Goal: Task Accomplishment & Management: Use online tool/utility

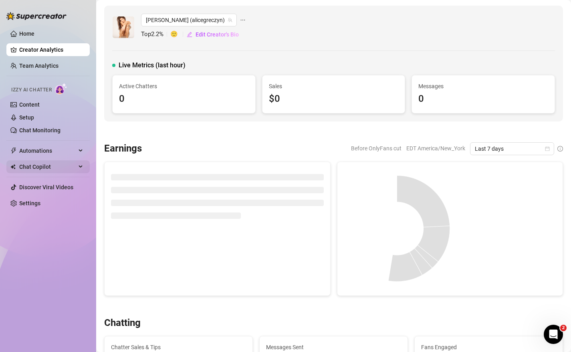
click at [51, 168] on span "Chat Copilot" at bounding box center [47, 166] width 57 height 13
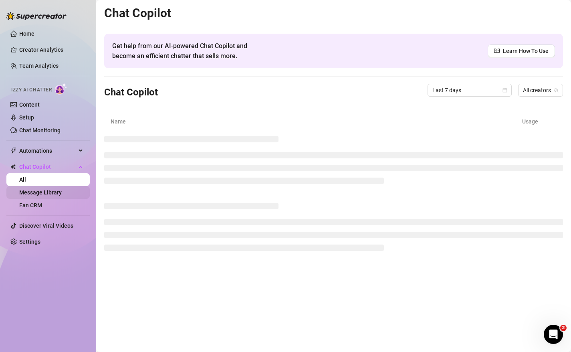
click at [51, 191] on link "Message Library" at bounding box center [40, 192] width 43 height 6
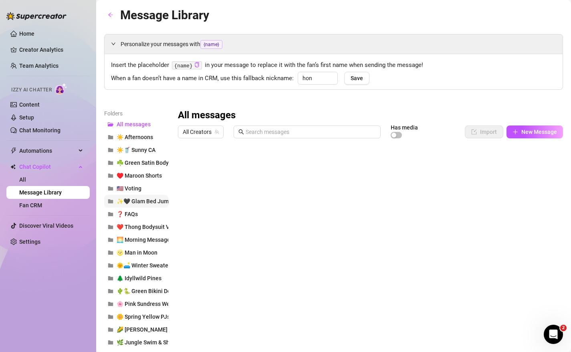
click at [166, 201] on span "✨🖤 Glam Bed Jump" at bounding box center [144, 201] width 55 height 6
click at [290, 166] on div at bounding box center [370, 231] width 385 height 179
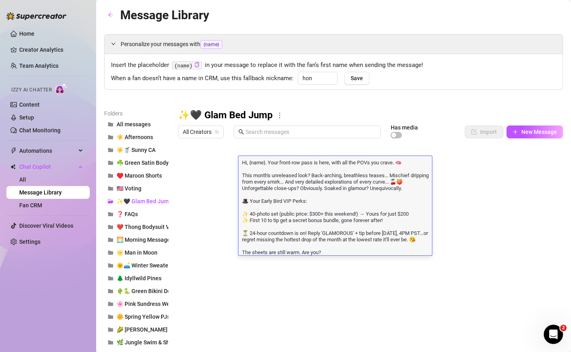
click at [384, 238] on textarea "Hi, {name}. Your front-row pass is here, with all the POVs you crave. 🫦 This mo…" at bounding box center [336, 206] width 194 height 97
click at [462, 87] on div "Insert the placeholder {name} in your message to replace it with the fan’s firs…" at bounding box center [334, 71] width 458 height 35
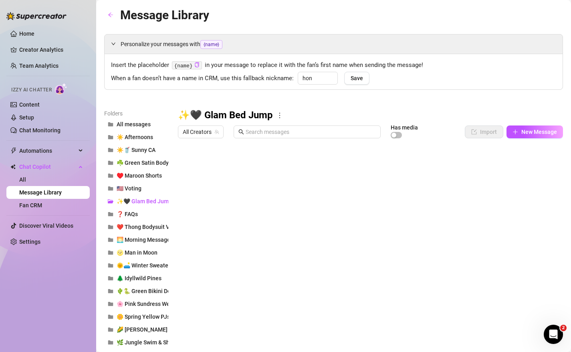
click at [299, 174] on div at bounding box center [370, 231] width 385 height 179
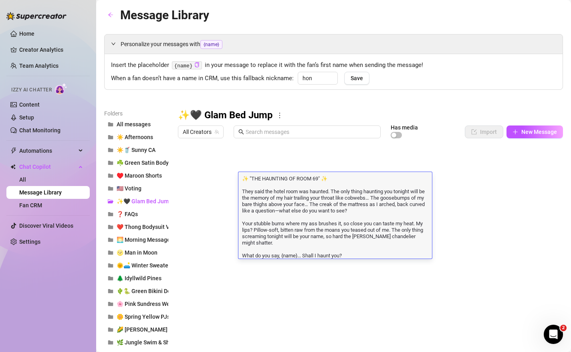
click at [299, 174] on div "✨ "THE HAUNTING OF ROOM 69" ✨ They said the hotel room was haunted. The only th…" at bounding box center [336, 215] width 194 height 87
drag, startPoint x: 241, startPoint y: 178, endPoint x: 294, endPoint y: 248, distance: 87.1
click at [294, 248] on textarea "✨ "THE HAUNTING OF ROOM 69" ✨ They said the hotel room was haunted. The only th…" at bounding box center [336, 216] width 194 height 84
click at [332, 207] on textarea "✨ "THE HAUNTING OF ROOM 69" ✨ They said the hotel room was haunted. The only th…" at bounding box center [336, 216] width 194 height 84
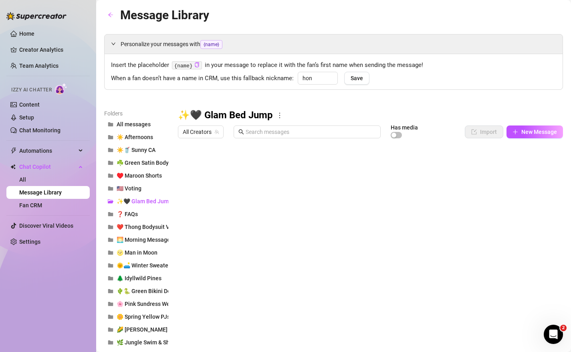
click at [280, 178] on div at bounding box center [370, 231] width 385 height 179
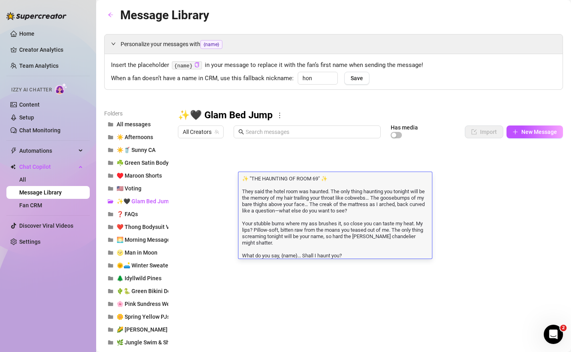
click at [383, 228] on textarea "✨ "THE HAUNTING OF ROOM 69" ✨ They said the hotel room was haunted. The only th…" at bounding box center [336, 216] width 194 height 84
drag, startPoint x: 371, startPoint y: 213, endPoint x: 248, endPoint y: 194, distance: 124.2
click at [377, 205] on textarea "✨ "THE HAUNTING OF ROOM 69" ✨ They said the hotel room was haunted. The only th…" at bounding box center [336, 216] width 194 height 84
click at [303, 296] on div at bounding box center [370, 231] width 385 height 179
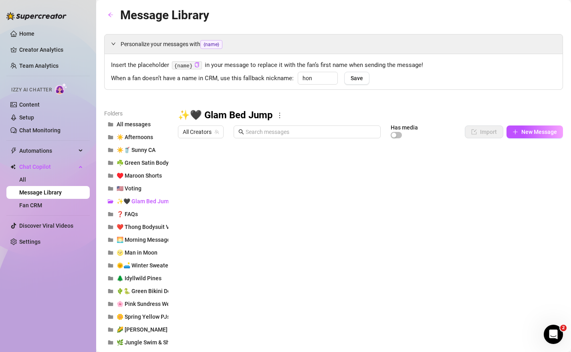
click at [332, 175] on div at bounding box center [370, 231] width 385 height 179
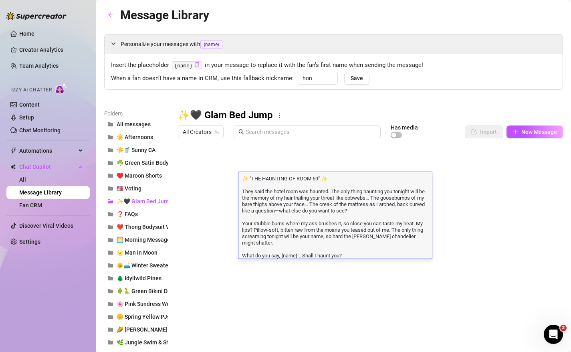
click at [372, 216] on textarea "✨ "THE HAUNTING OF ROOM 69" ✨ They said the hotel room was haunted. The only th…" at bounding box center [336, 216] width 194 height 84
drag, startPoint x: 319, startPoint y: 205, endPoint x: 369, endPoint y: 210, distance: 50.0
click at [369, 210] on textarea "✨ "THE HAUNTING OF ROOM 69" ✨ They said the hotel room was haunted. The only th…" at bounding box center [336, 216] width 194 height 84
click at [372, 221] on textarea "✨ "THE HAUNTING OF ROOM 69" ✨ They said the hotel room was haunted. The only th…" at bounding box center [336, 216] width 194 height 84
